Goal: Communication & Community: Participate in discussion

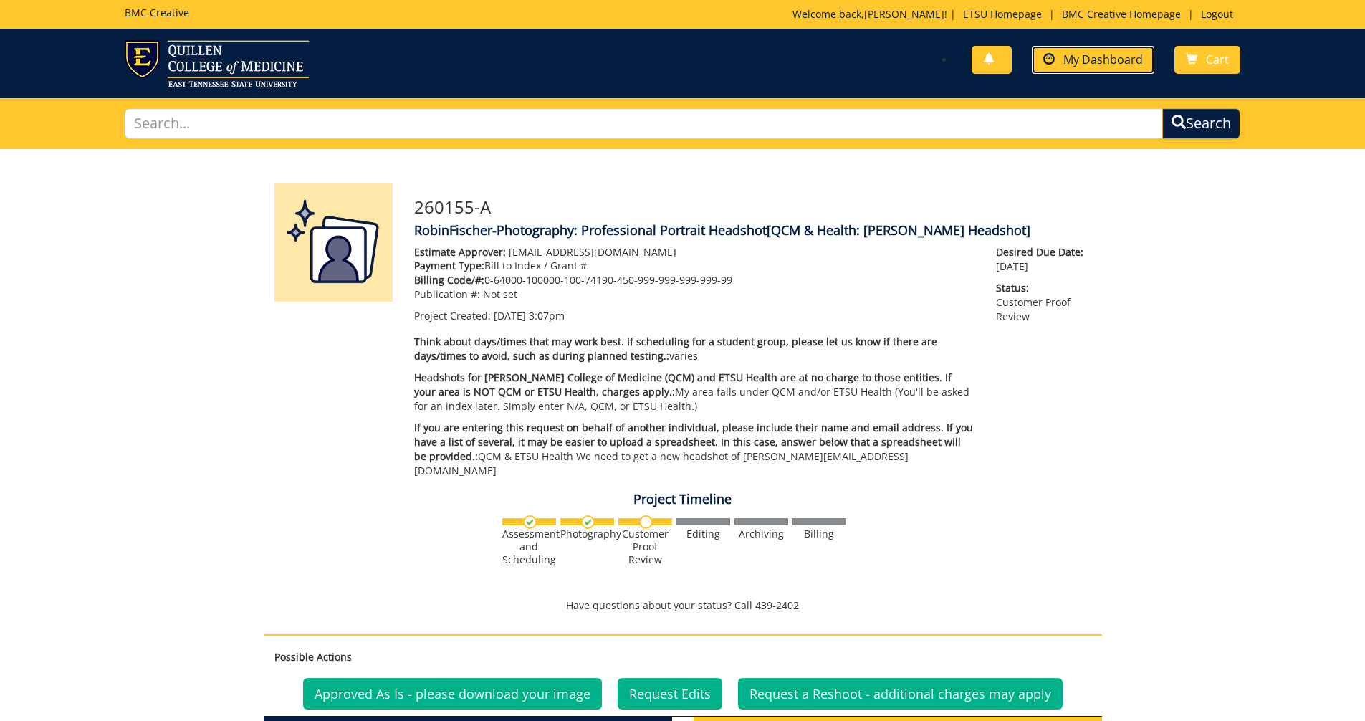
click at [1112, 62] on span "My Dashboard" at bounding box center [1103, 60] width 80 height 16
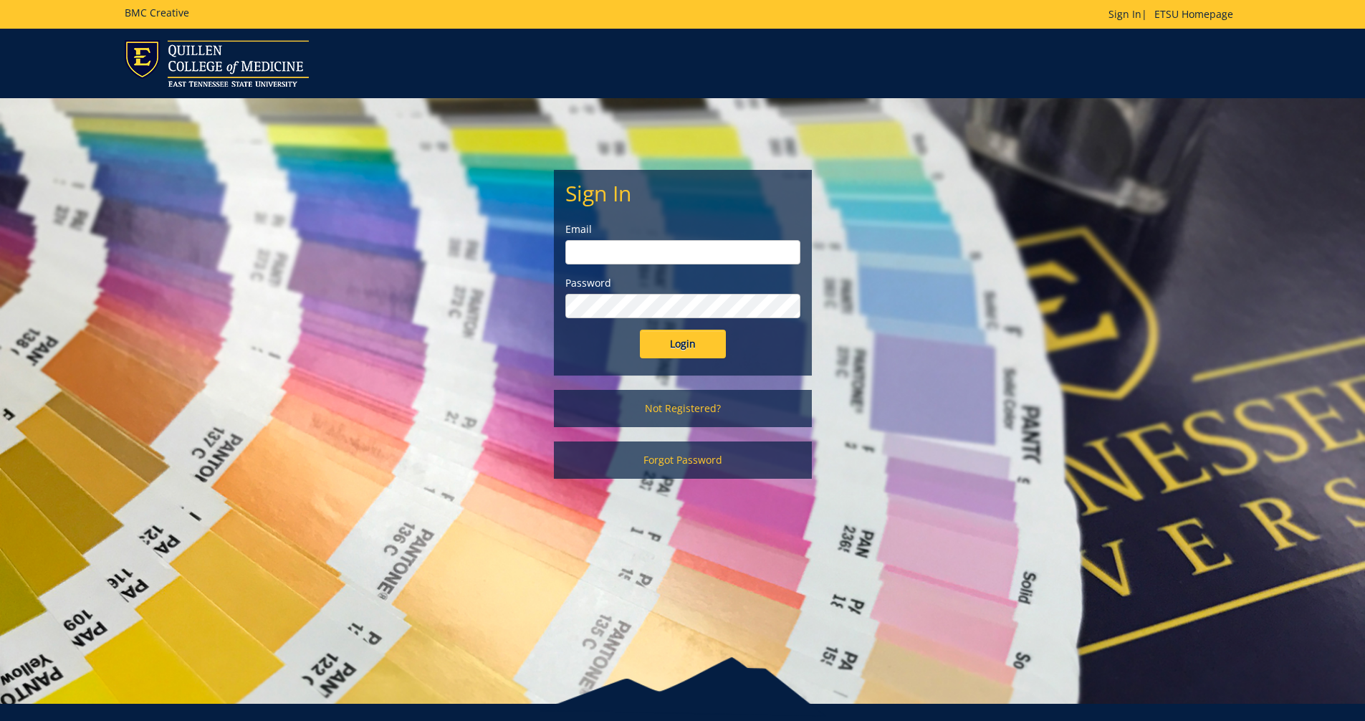
type input "[EMAIL_ADDRESS][DOMAIN_NAME]"
click at [673, 347] on input "Login" at bounding box center [683, 344] width 86 height 29
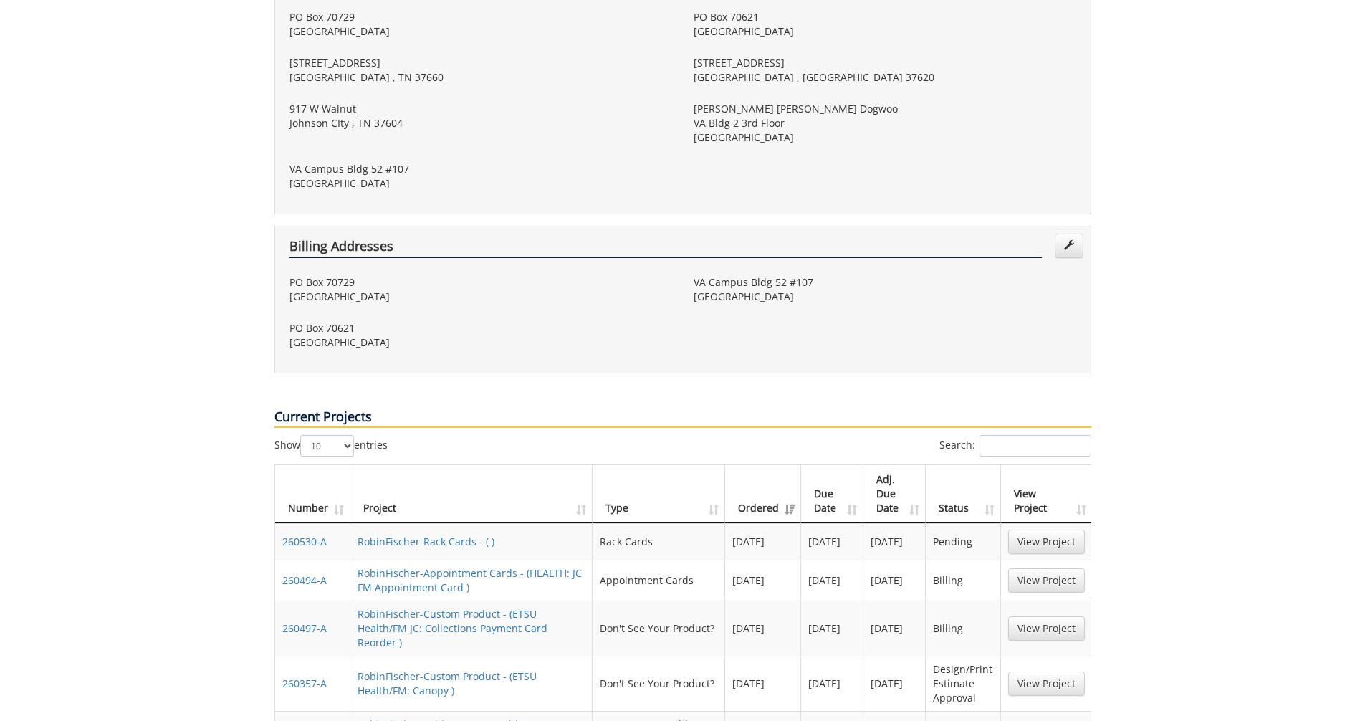
scroll to position [573, 0]
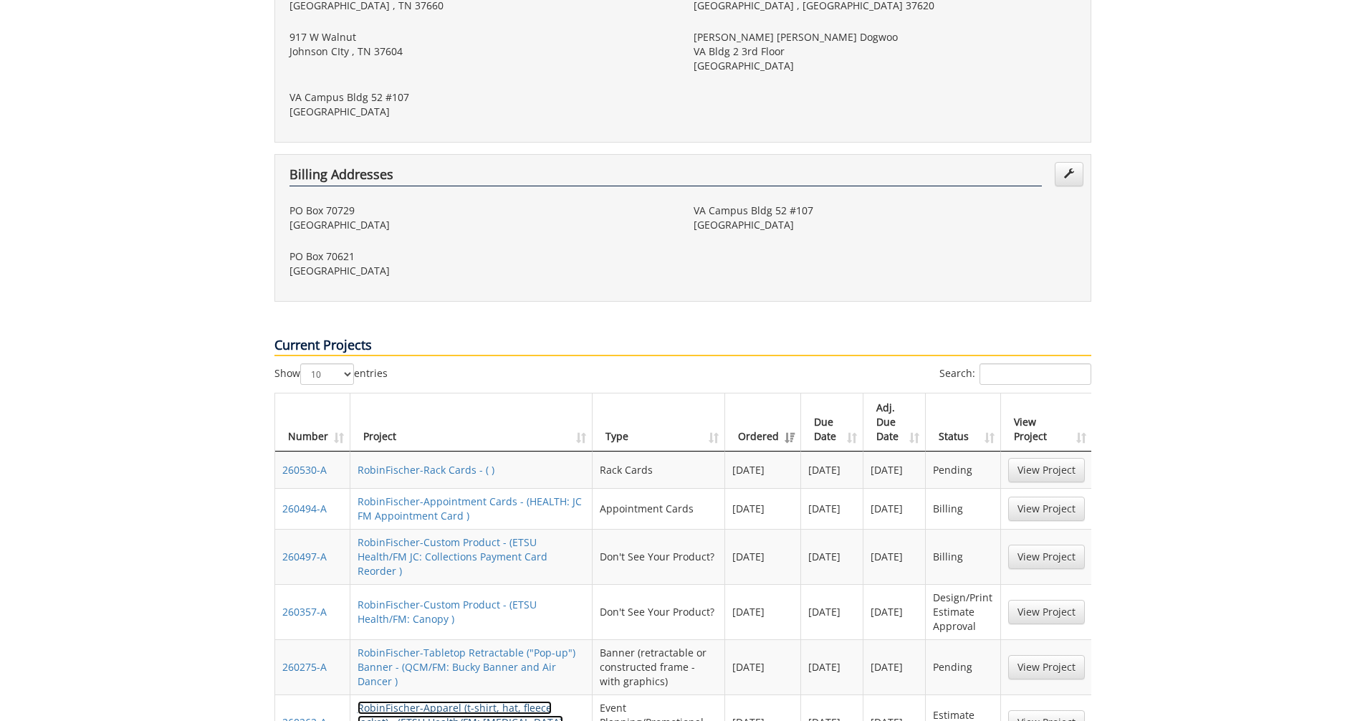
click at [472, 701] on link "RobinFischer-Apparel (t-shirt, hat, fleece jacket) - (ETSU Health/FM: [MEDICAL_…" at bounding box center [460, 722] width 206 height 42
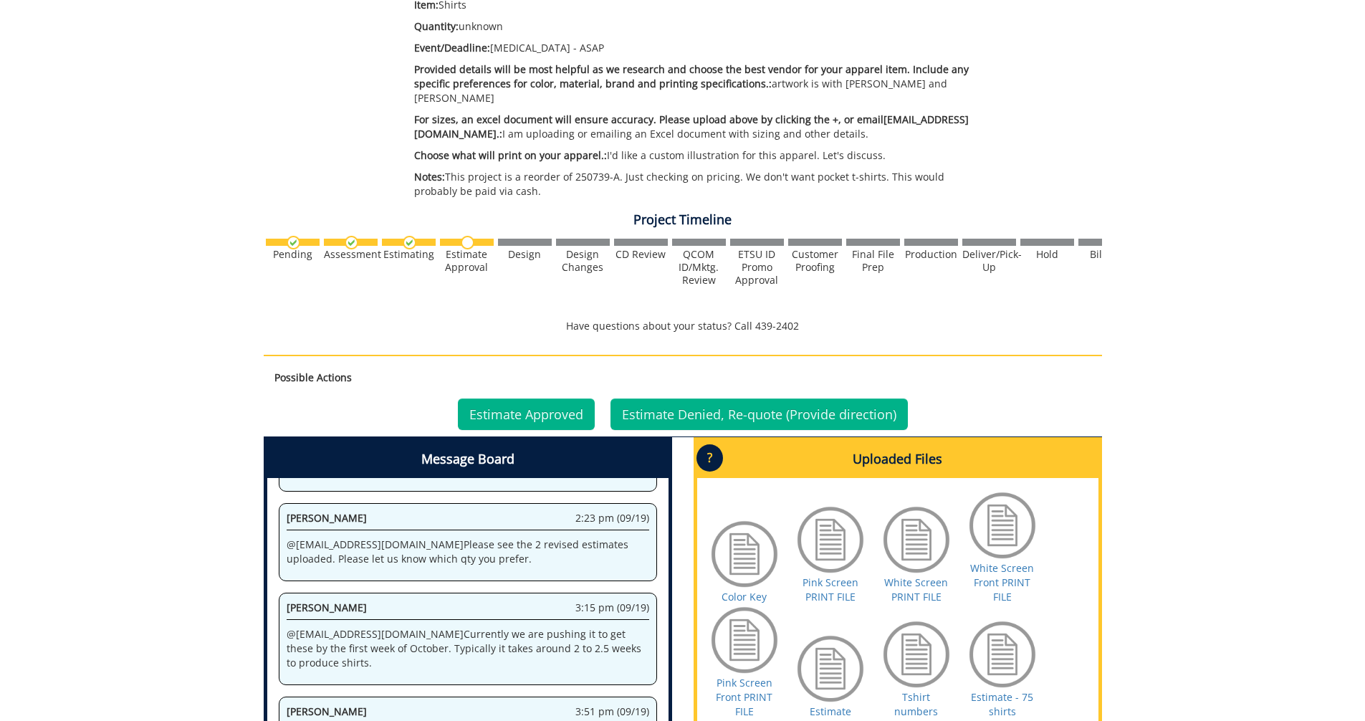
scroll to position [430, 0]
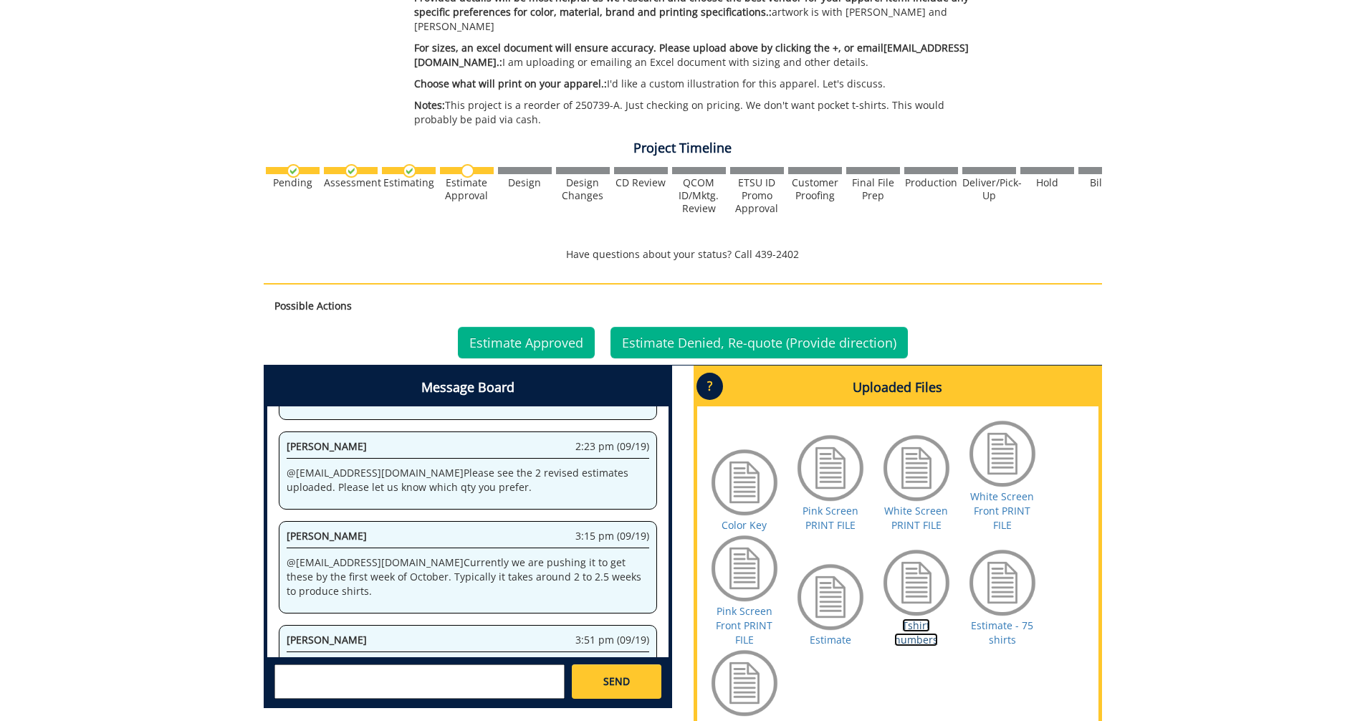
click at [919, 622] on link "Tshirt numbers" at bounding box center [916, 632] width 44 height 28
click at [907, 626] on link "Tshirt numbers" at bounding box center [916, 632] width 44 height 28
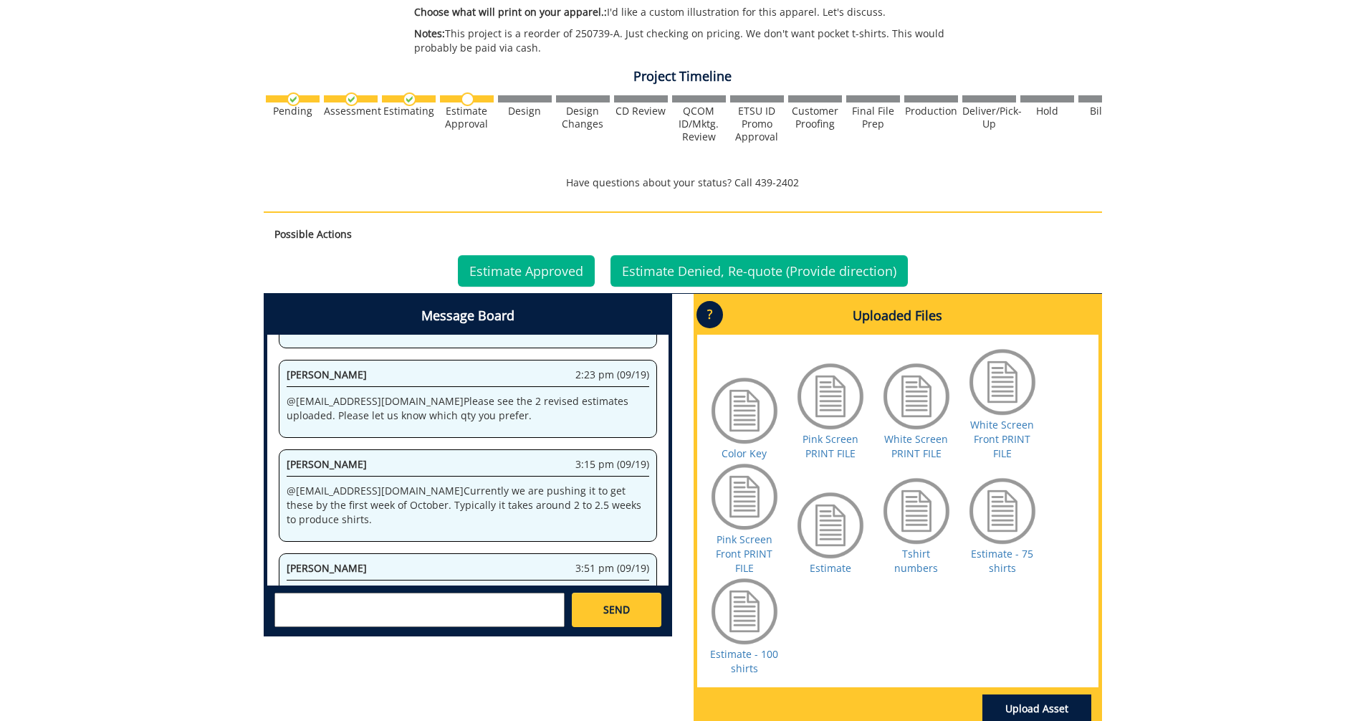
click at [328, 592] on textarea at bounding box center [419, 609] width 290 height 34
click at [342, 615] on strong "[PERSON_NAME]" at bounding box center [334, 622] width 80 height 14
type textarea "@[EMAIL_ADDRESS][DOMAIN_NAME] we are going to go with the 75 shirts. This will …"
click at [610, 602] on span "SEND" at bounding box center [616, 609] width 27 height 14
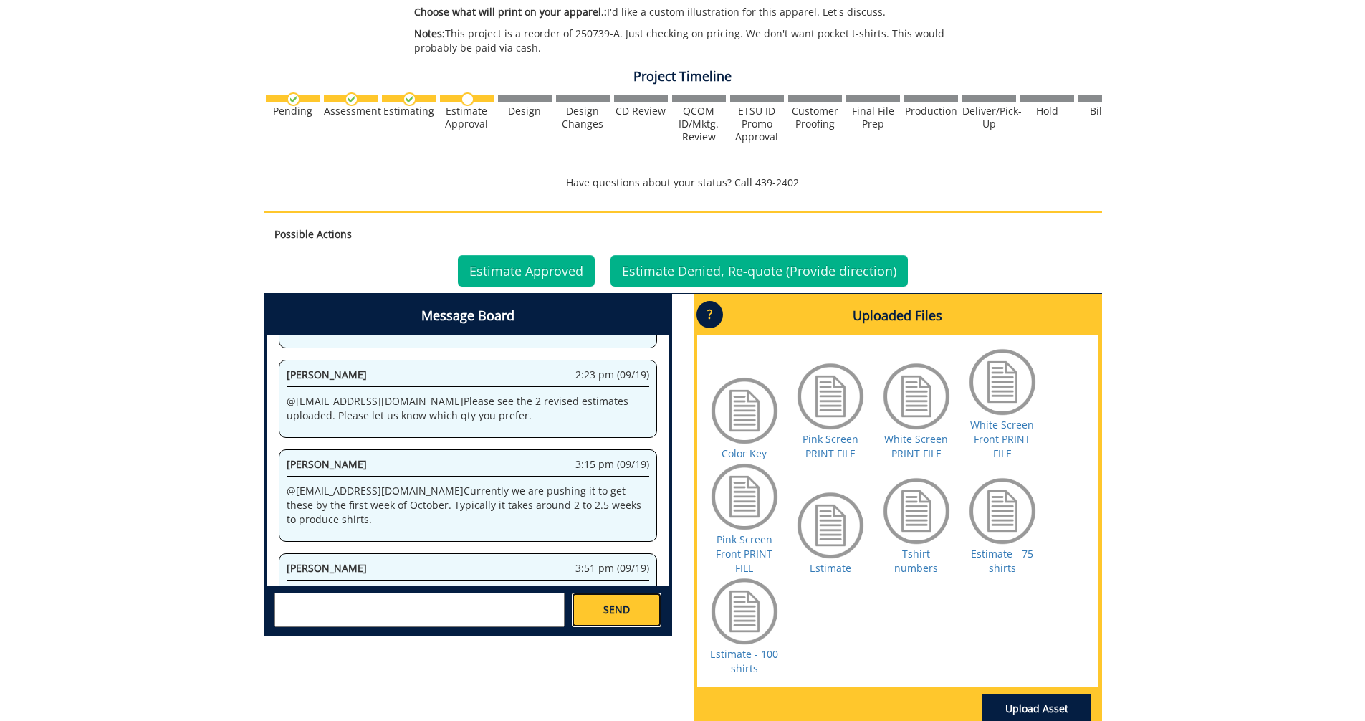
scroll to position [0, 0]
